Goal: Task Accomplishment & Management: Complete application form

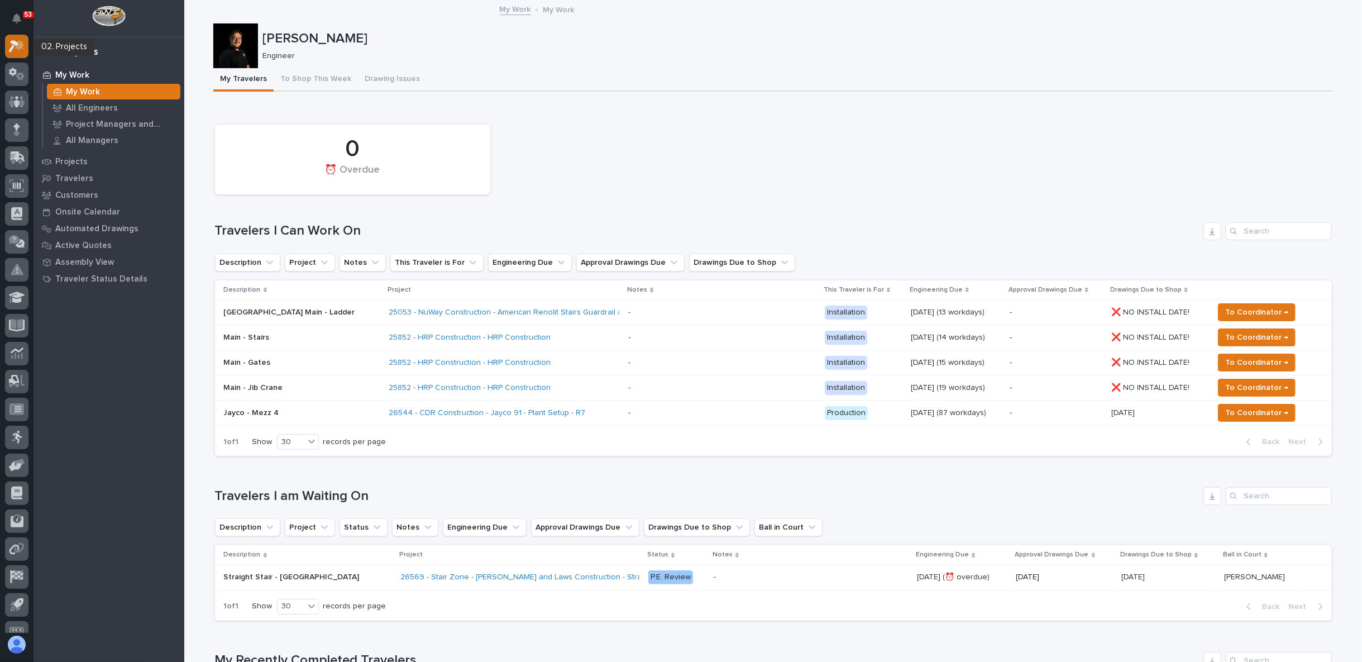
click at [15, 50] on icon at bounding box center [17, 46] width 16 height 13
click at [22, 36] on div at bounding box center [16, 46] width 23 height 23
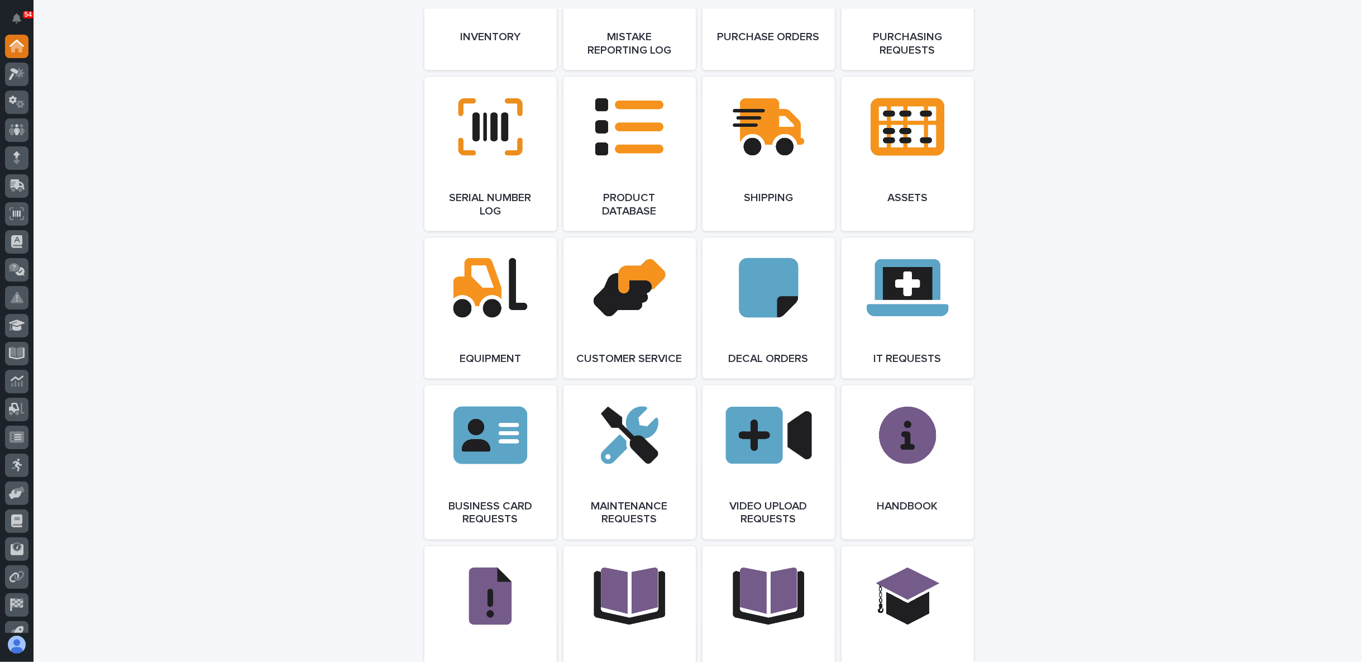
scroll to position [1447, 0]
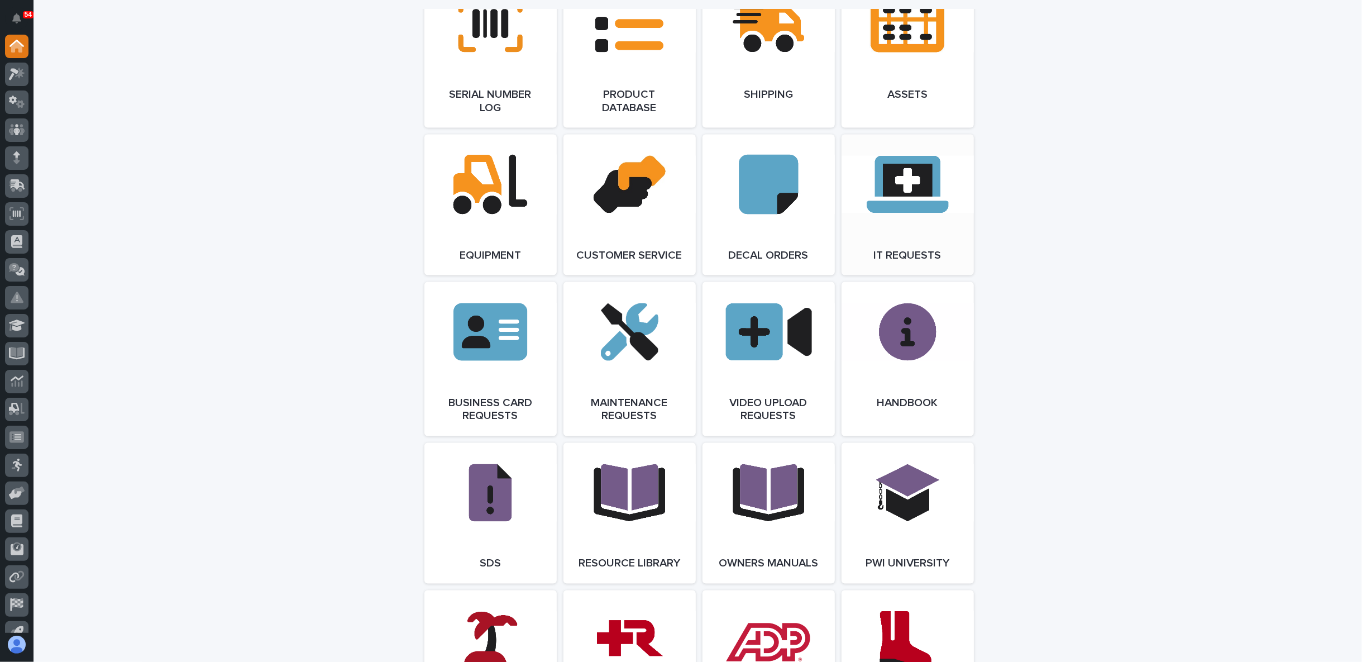
click at [875, 209] on link "Open Link" at bounding box center [907, 205] width 132 height 141
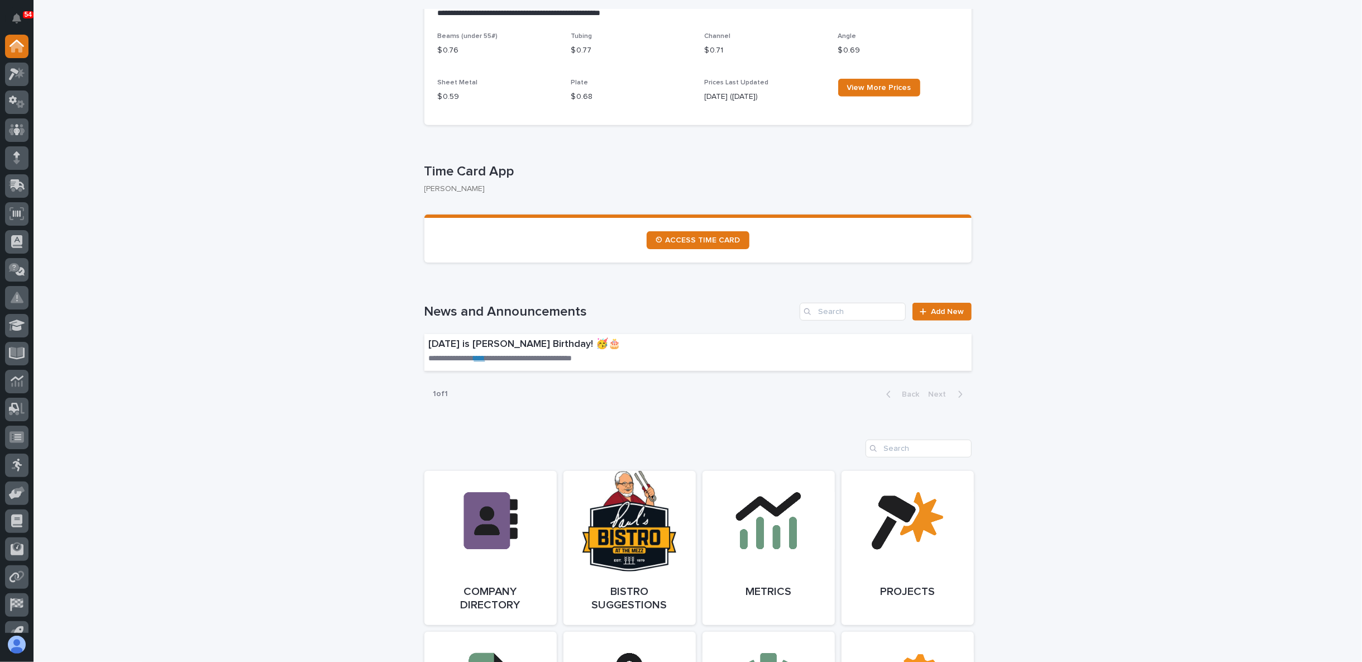
scroll to position [516, 0]
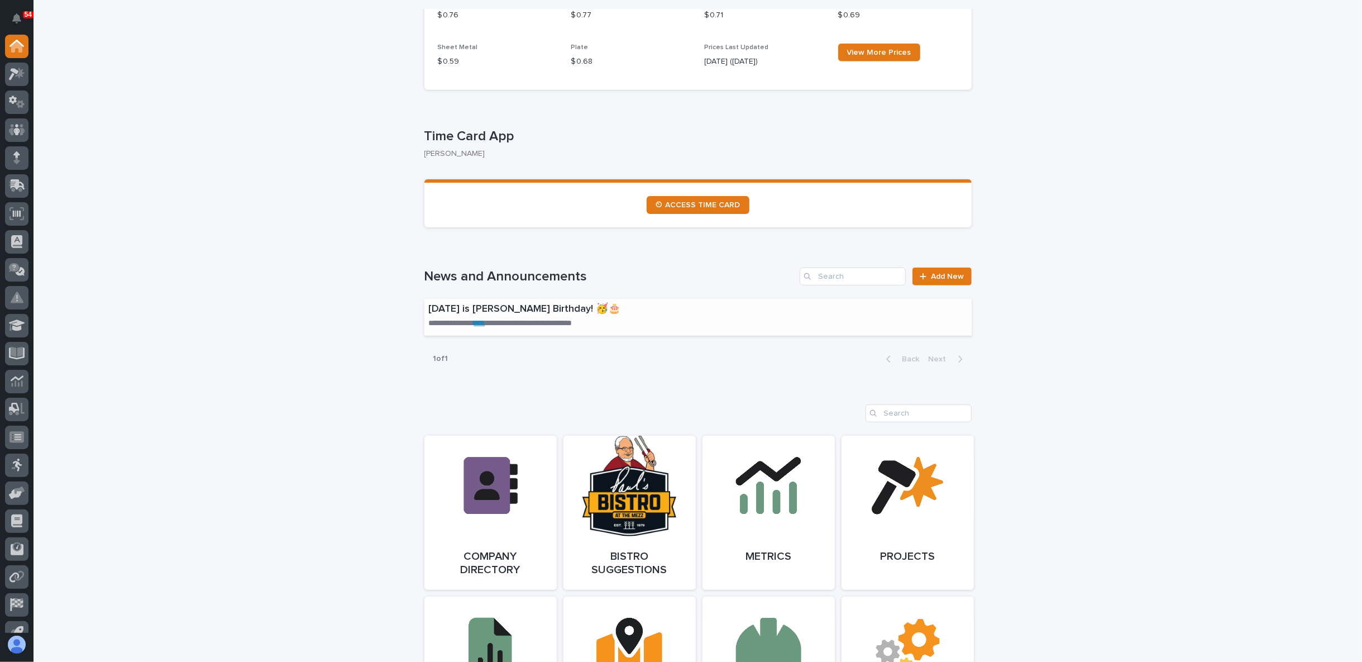
click at [485, 321] on link "****" at bounding box center [479, 323] width 11 height 8
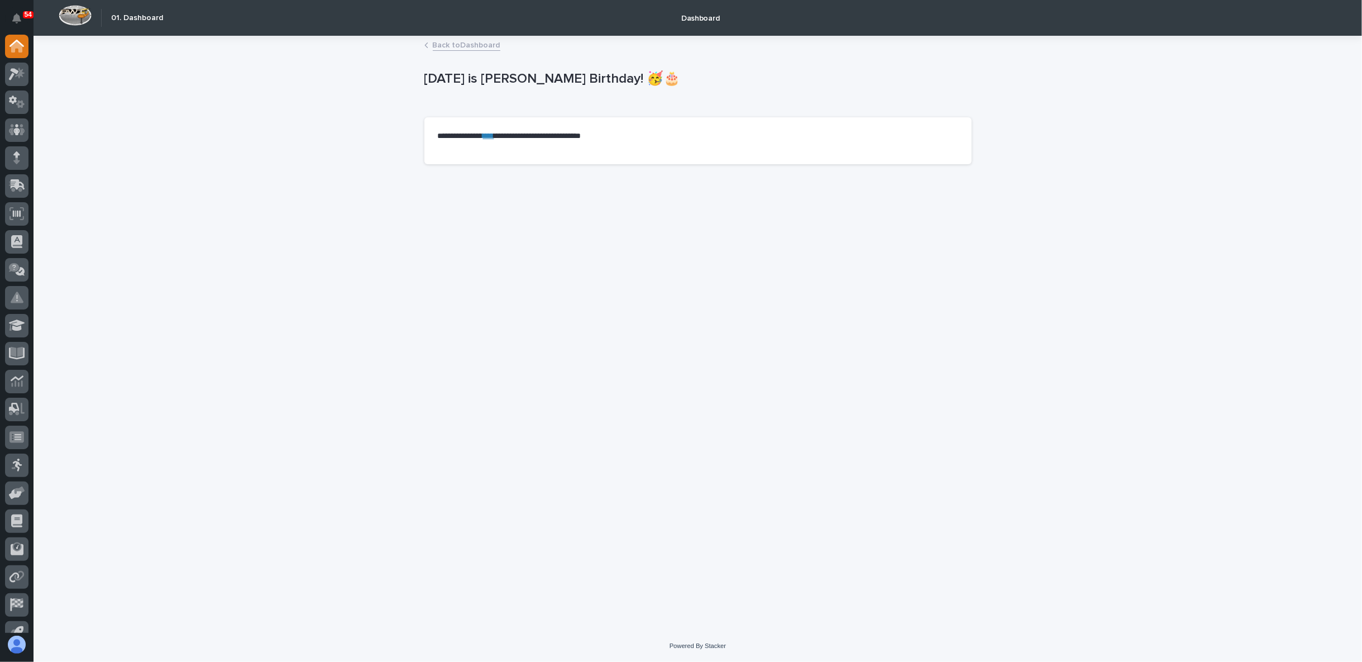
click at [494, 132] on link "****" at bounding box center [488, 136] width 11 height 8
click at [18, 52] on div at bounding box center [16, 46] width 23 height 23
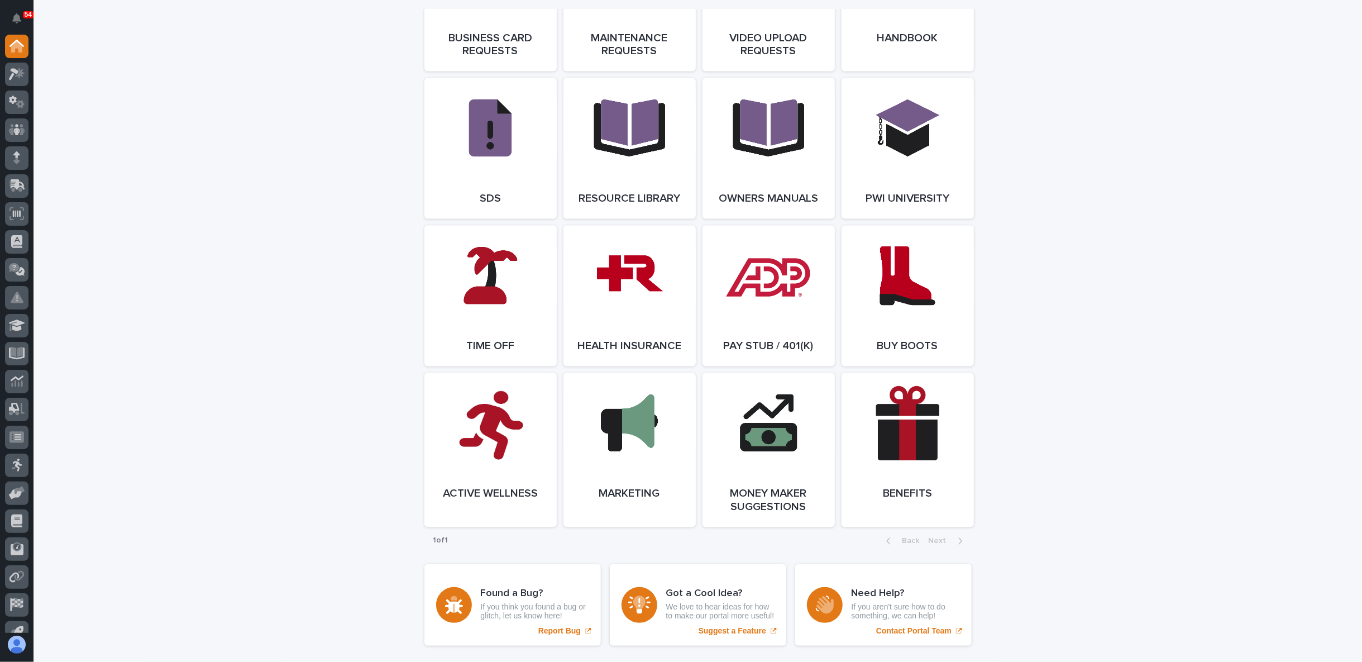
scroll to position [1861, 0]
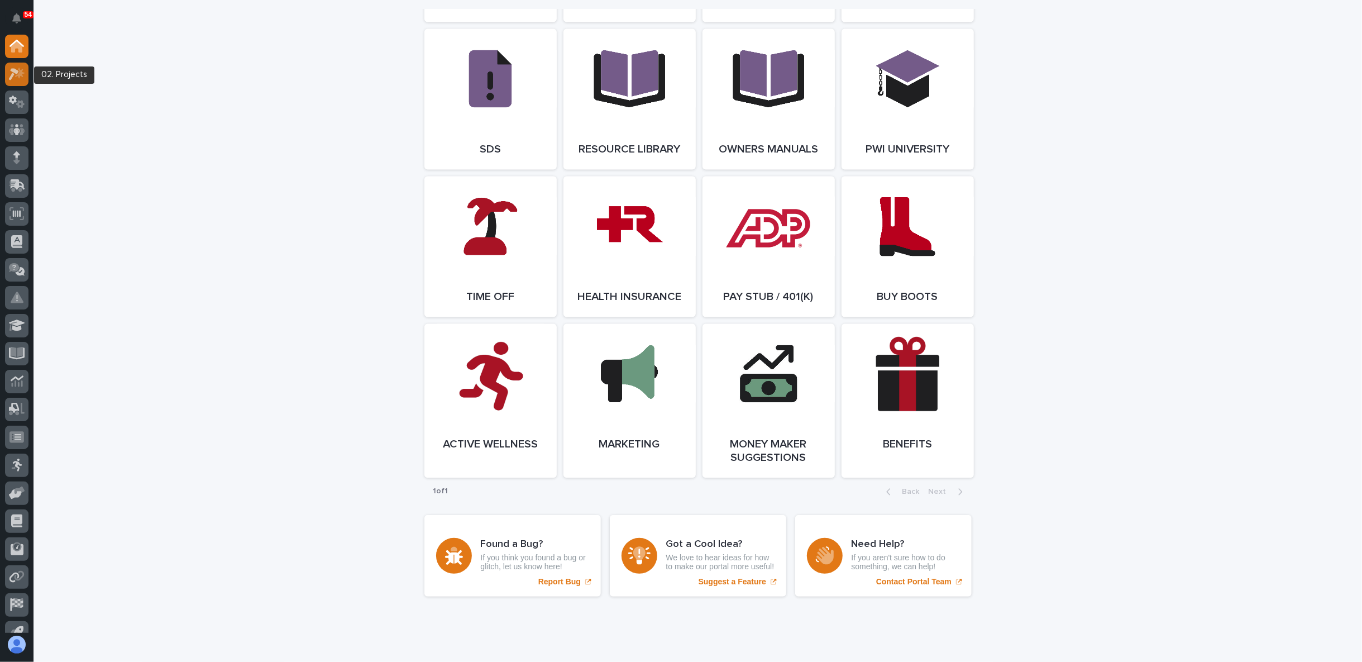
click at [13, 76] on icon at bounding box center [17, 74] width 16 height 13
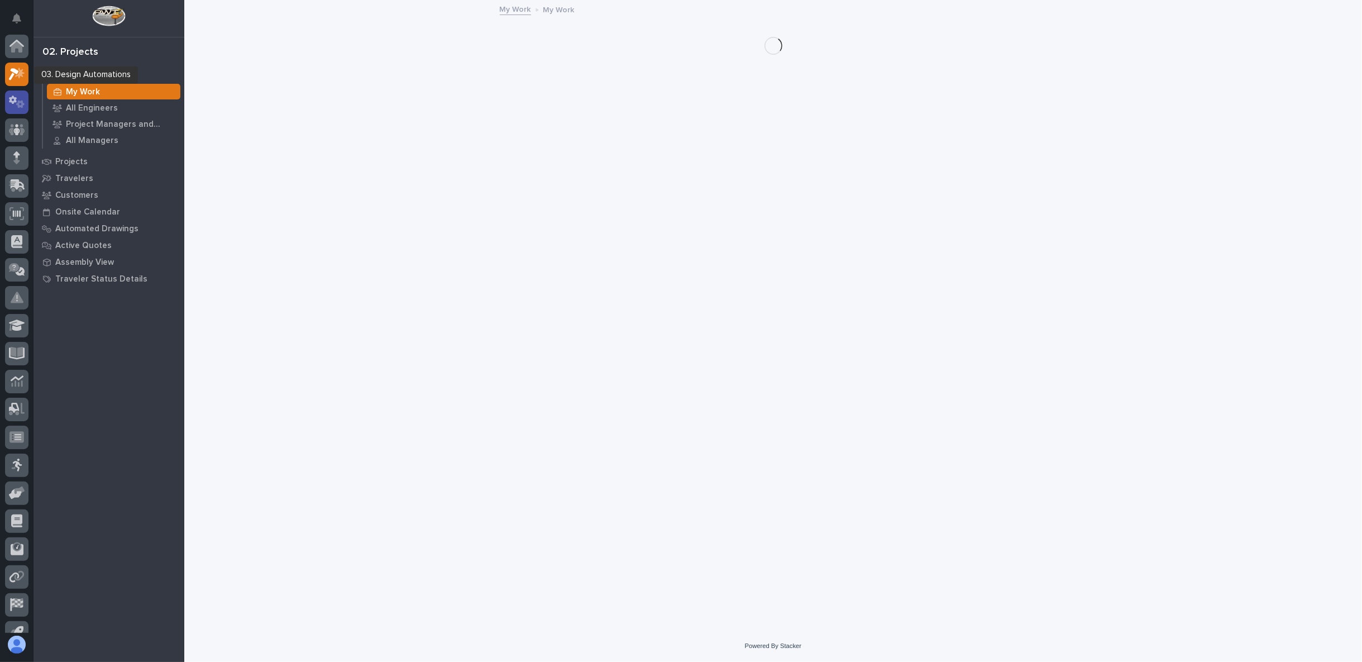
scroll to position [28, 0]
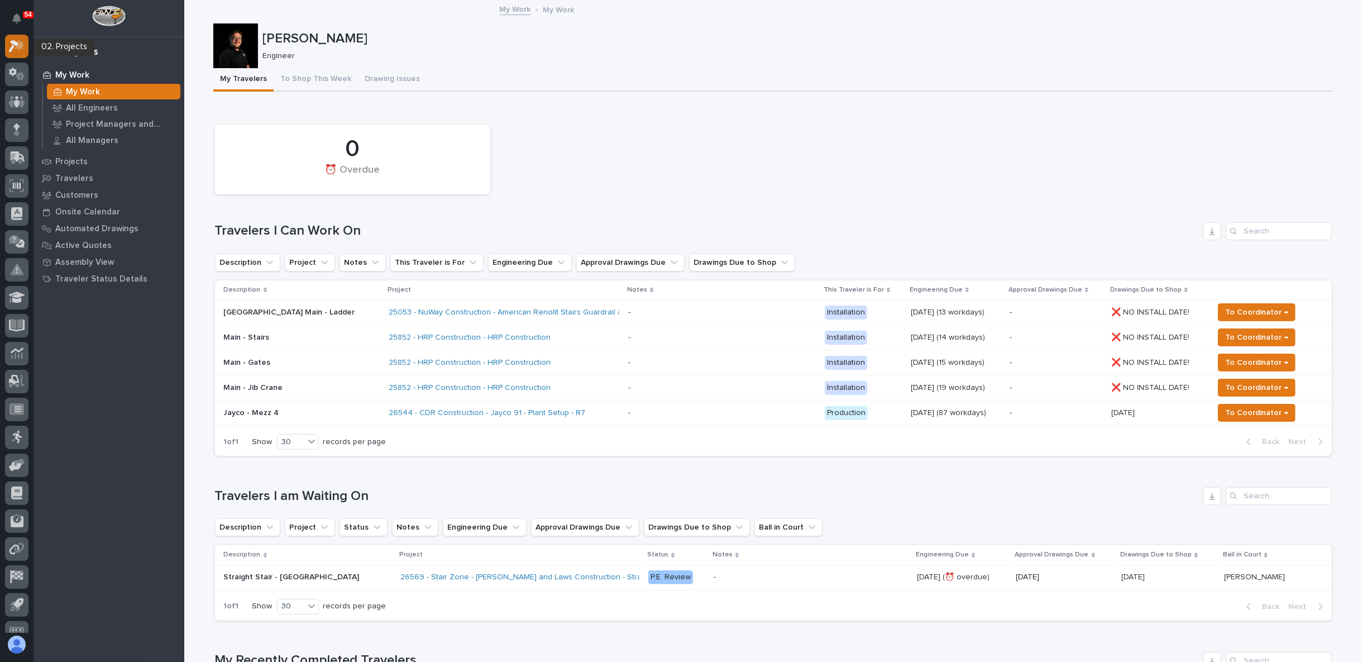
click at [18, 49] on icon at bounding box center [19, 44] width 9 height 11
click at [15, 46] on icon at bounding box center [16, 46] width 11 height 11
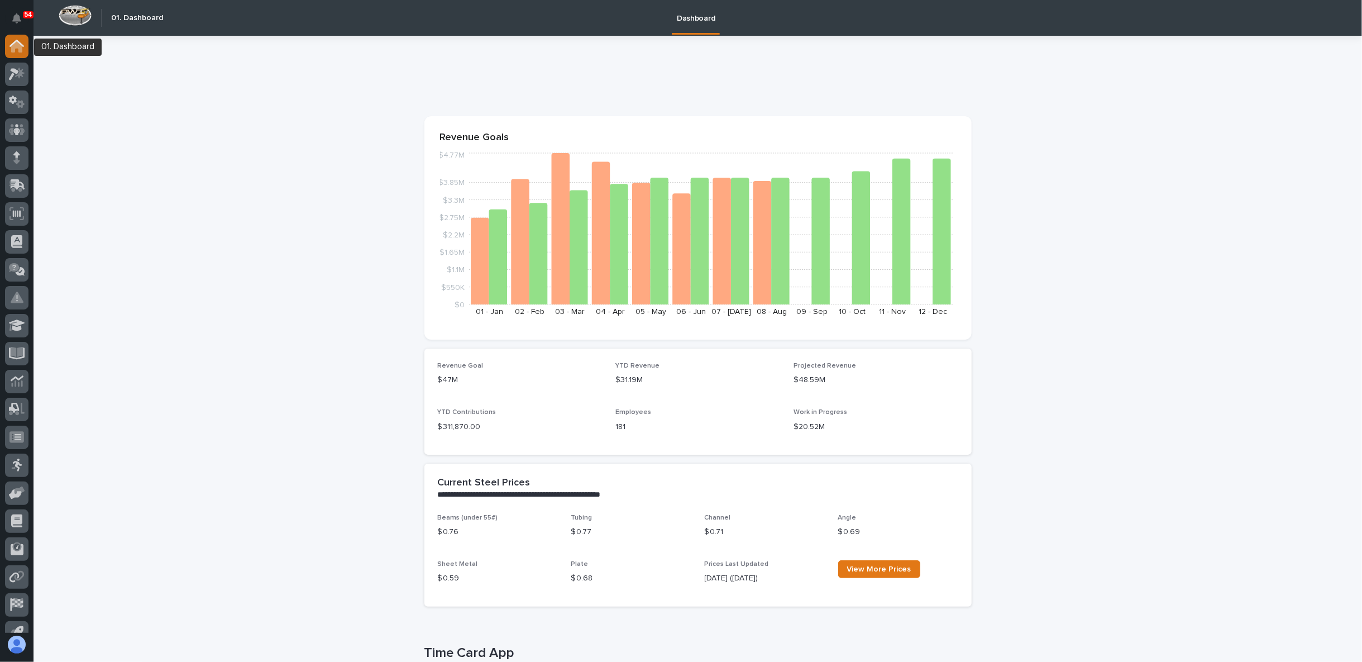
click at [15, 37] on div at bounding box center [16, 46] width 23 height 23
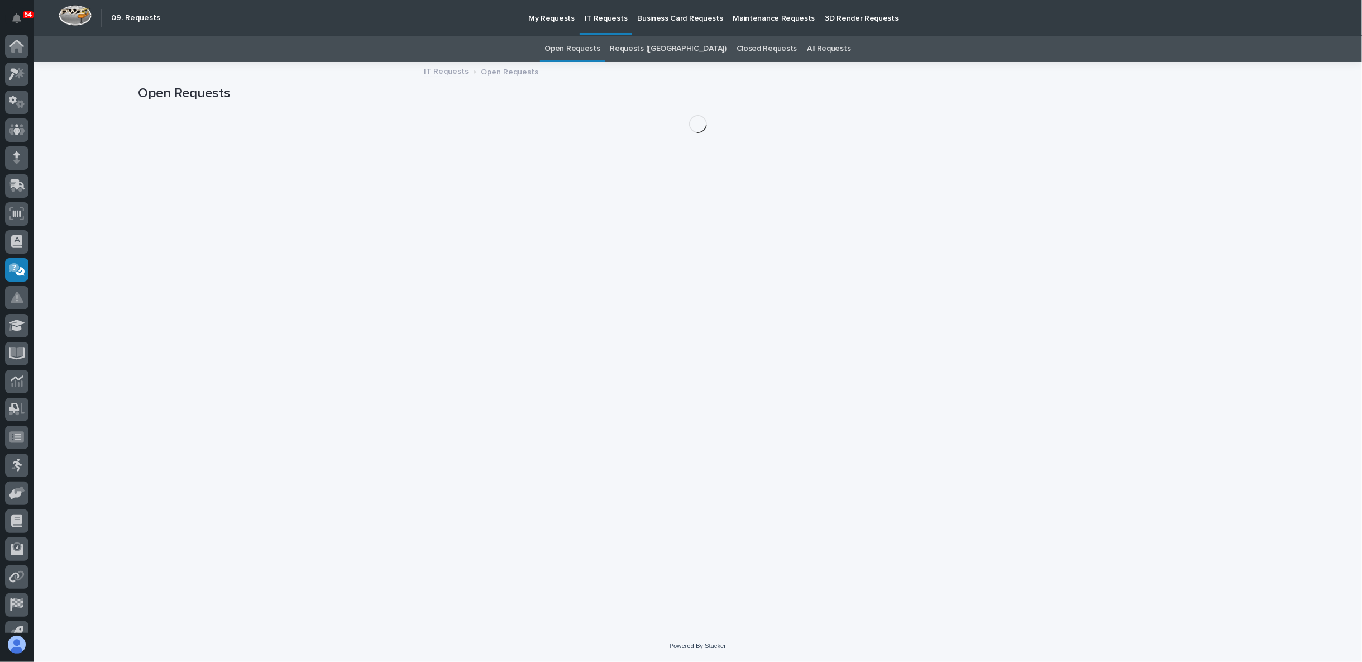
scroll to position [44, 0]
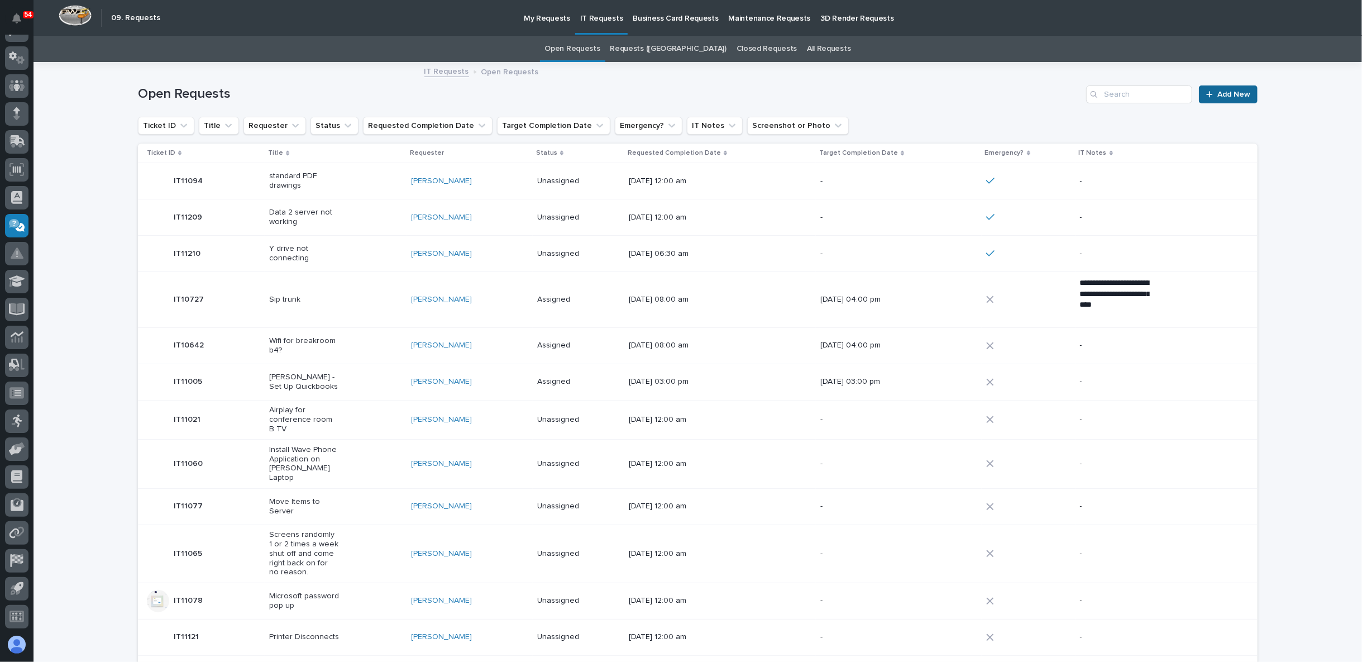
click at [1226, 96] on span "Add New" at bounding box center [1233, 94] width 33 height 8
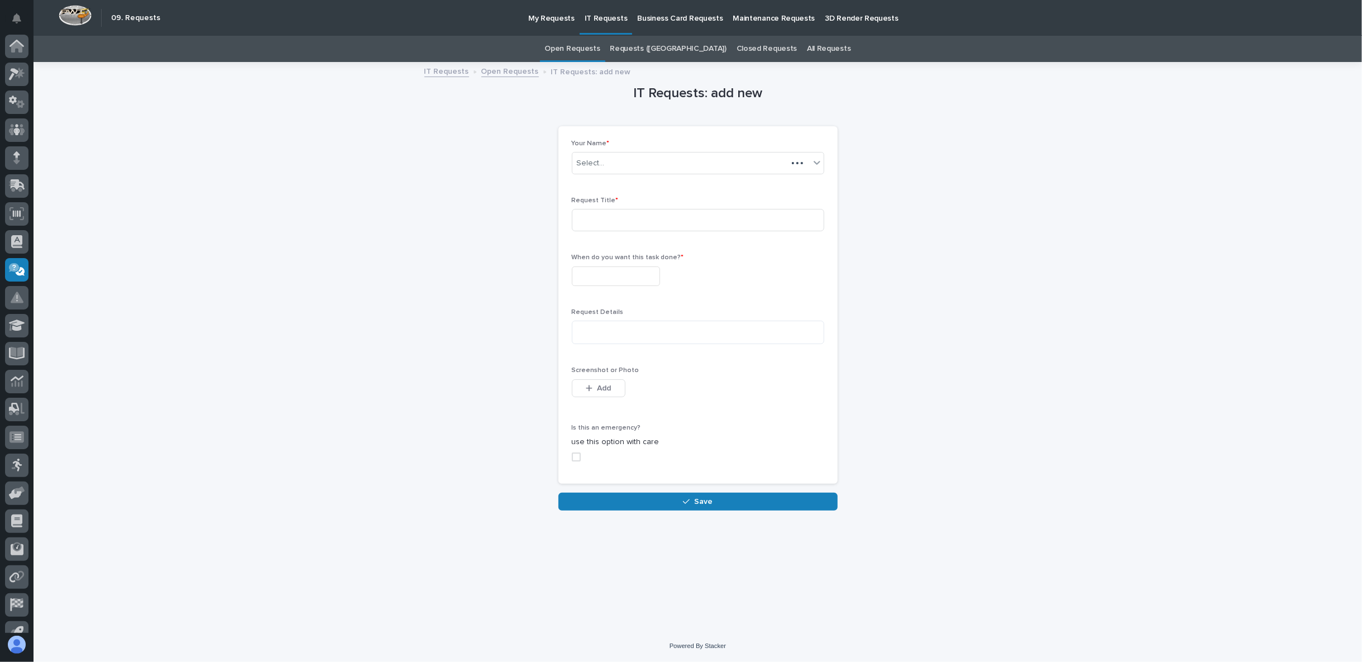
scroll to position [44, 0]
click at [592, 223] on input at bounding box center [698, 220] width 252 height 22
type input "Tekla 2024-2025"
click at [586, 267] on input "text" at bounding box center [616, 276] width 88 height 20
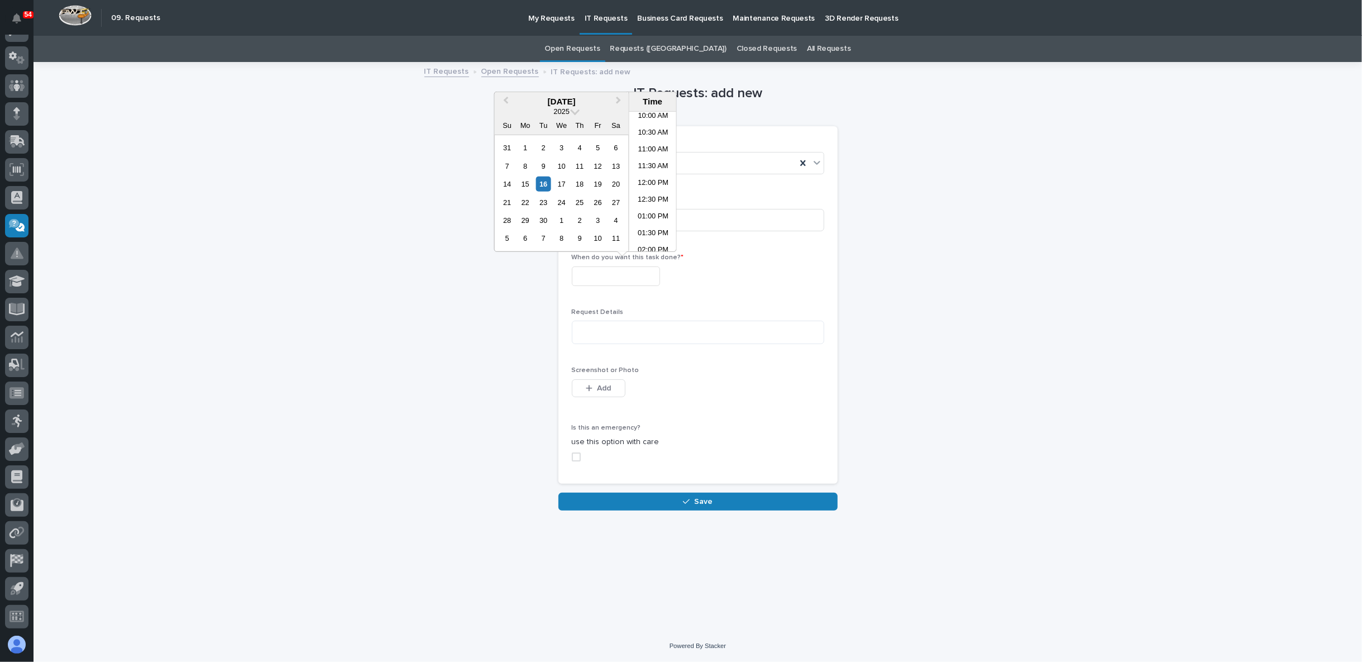
scroll to position [363, 0]
click at [650, 124] on li "11:00 AM" at bounding box center [652, 125] width 47 height 17
type input "**********"
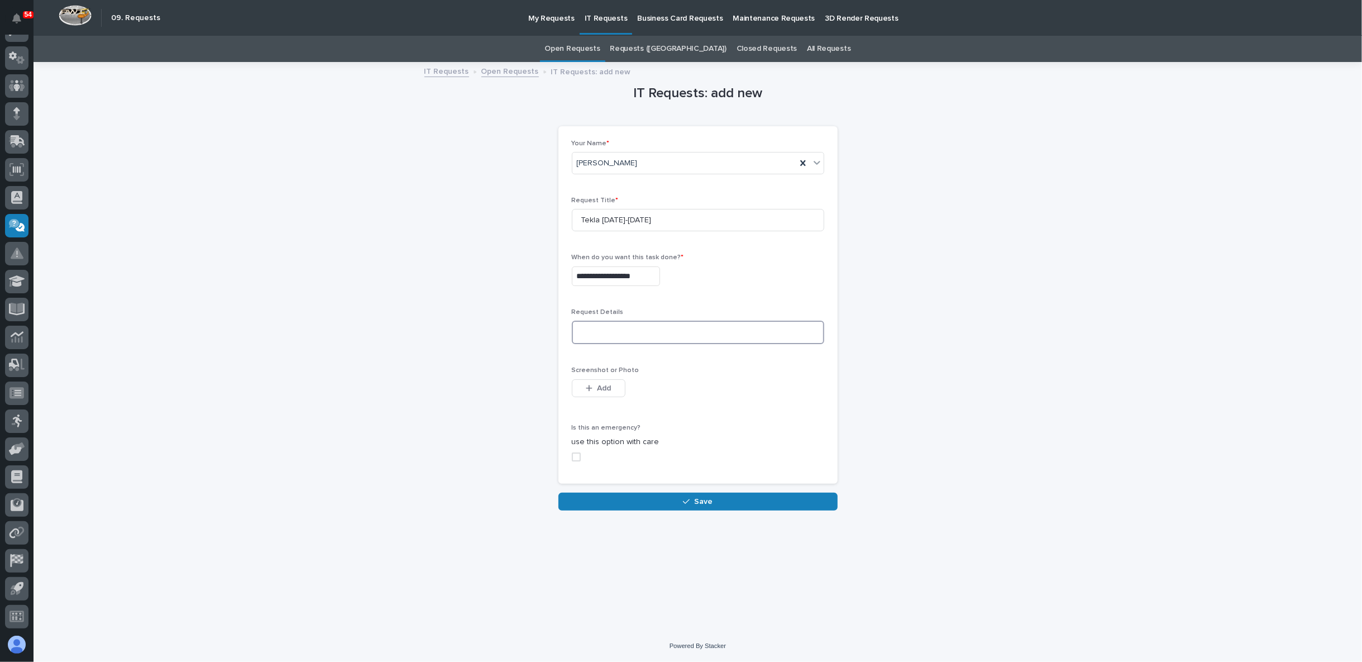
click at [597, 330] on textarea at bounding box center [698, 331] width 252 height 23
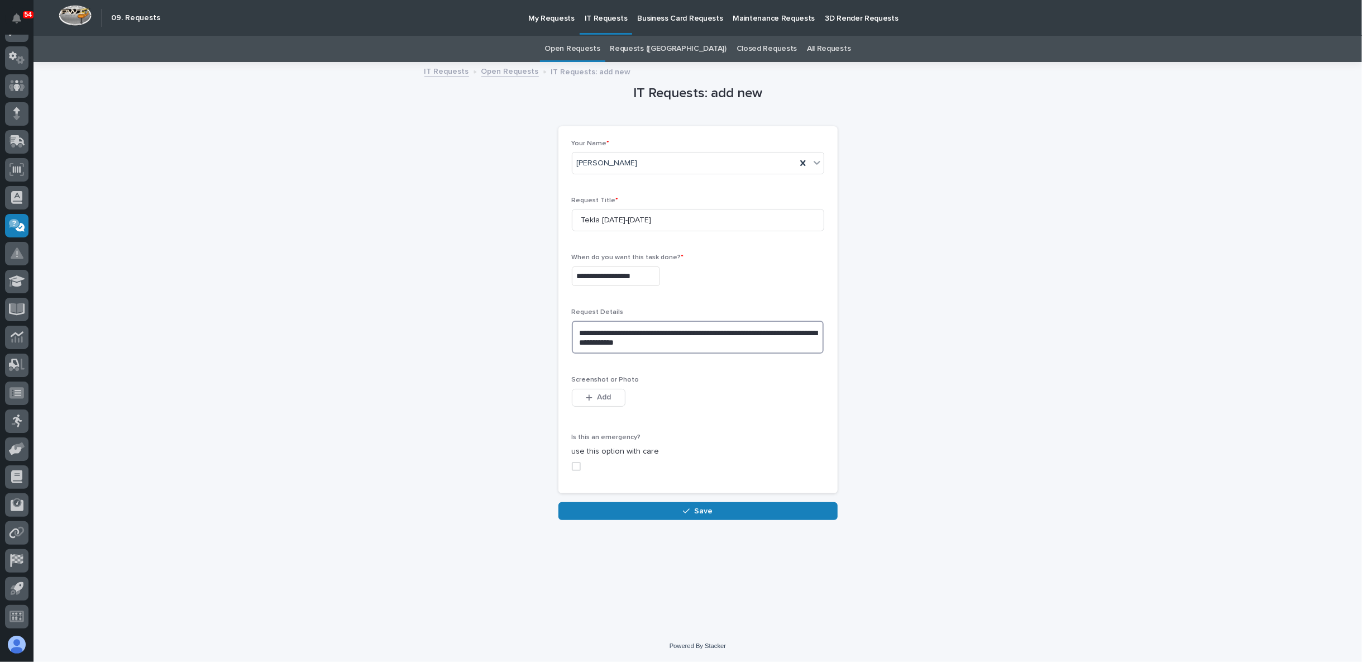
click at [580, 463] on span at bounding box center [576, 466] width 9 height 9
click at [670, 339] on textarea "**********" at bounding box center [698, 336] width 252 height 33
type textarea "**********"
click at [683, 507] on icon "button" at bounding box center [686, 511] width 7 height 8
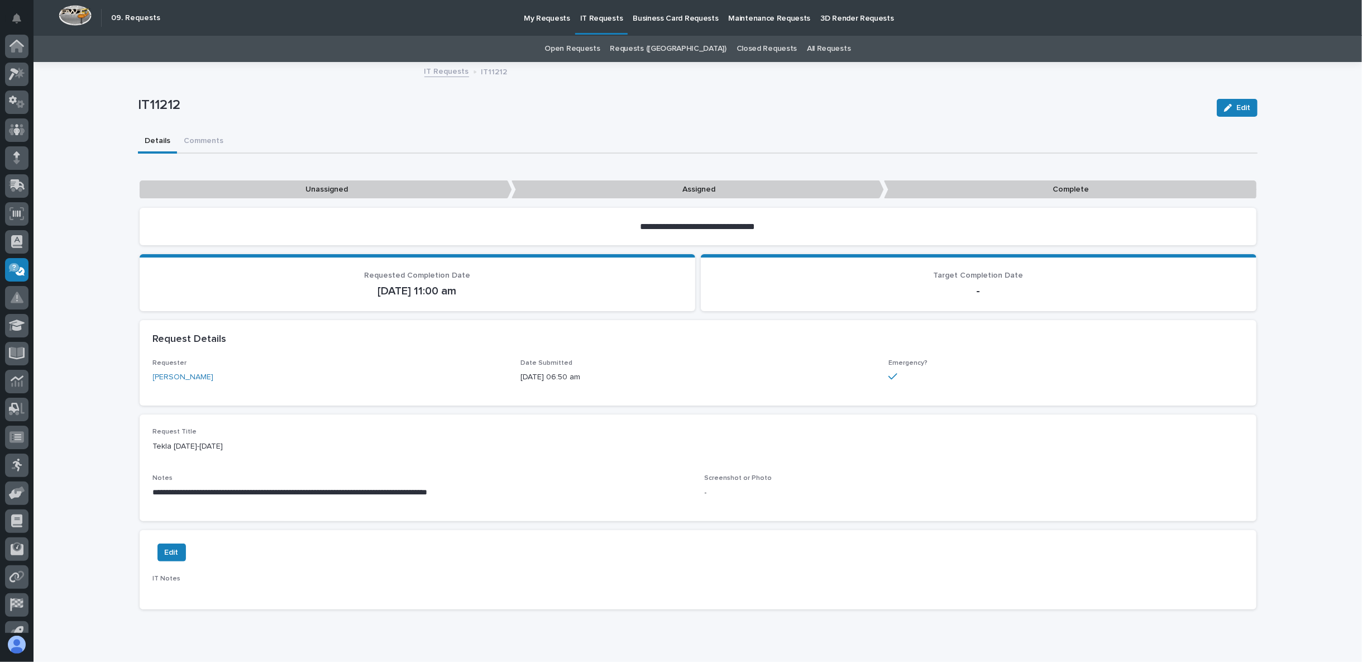
scroll to position [44, 0]
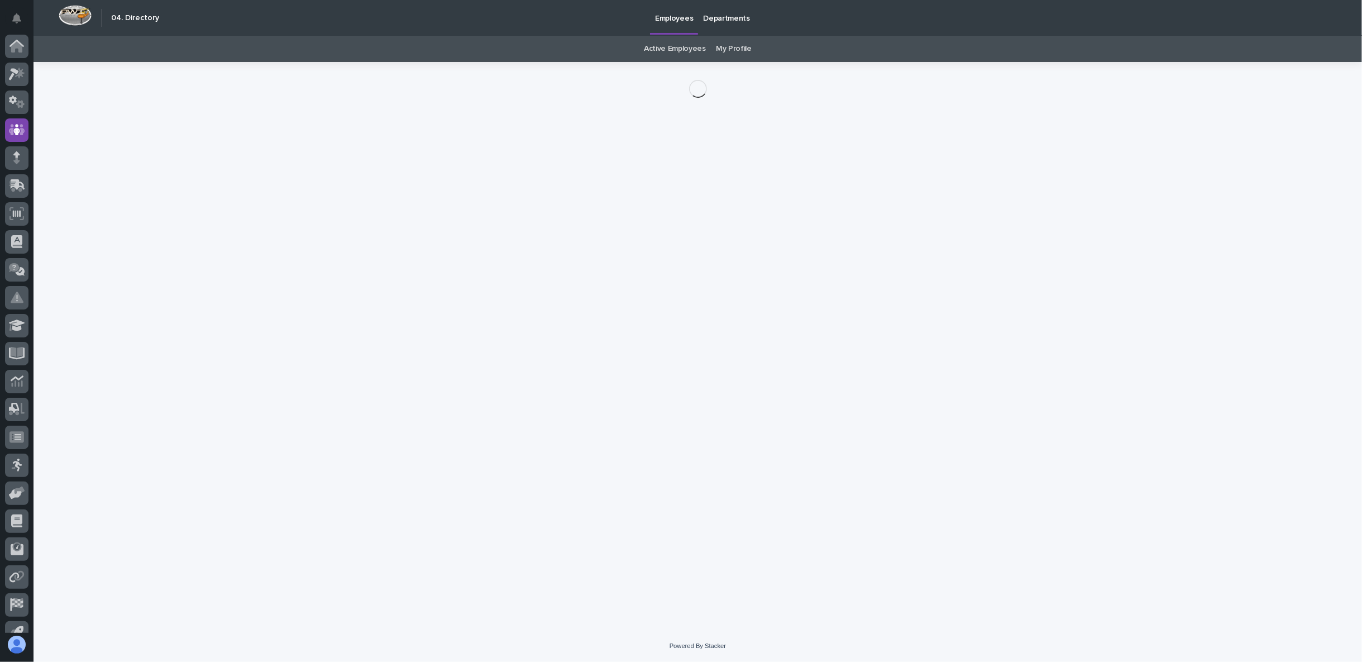
scroll to position [44, 0]
